Goal: Navigation & Orientation: Find specific page/section

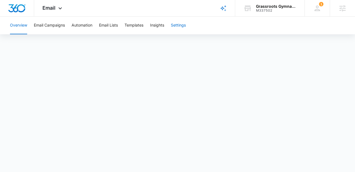
click at [175, 29] on button "Settings" at bounding box center [178, 26] width 15 height 18
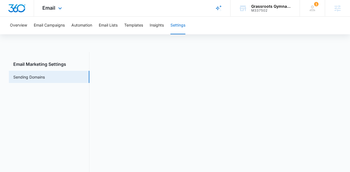
click at [16, 8] on img "Dashboard" at bounding box center [17, 8] width 18 height 8
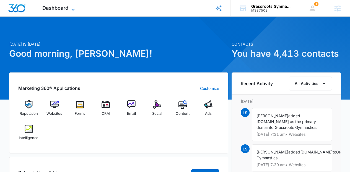
click at [59, 5] on span "Dashboard" at bounding box center [55, 8] width 26 height 6
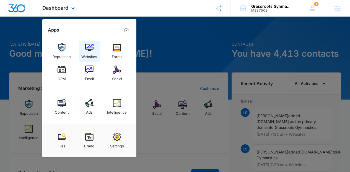
click at [88, 53] on div "Websites" at bounding box center [89, 55] width 16 height 7
